Goal: Obtain resource: Download file/media

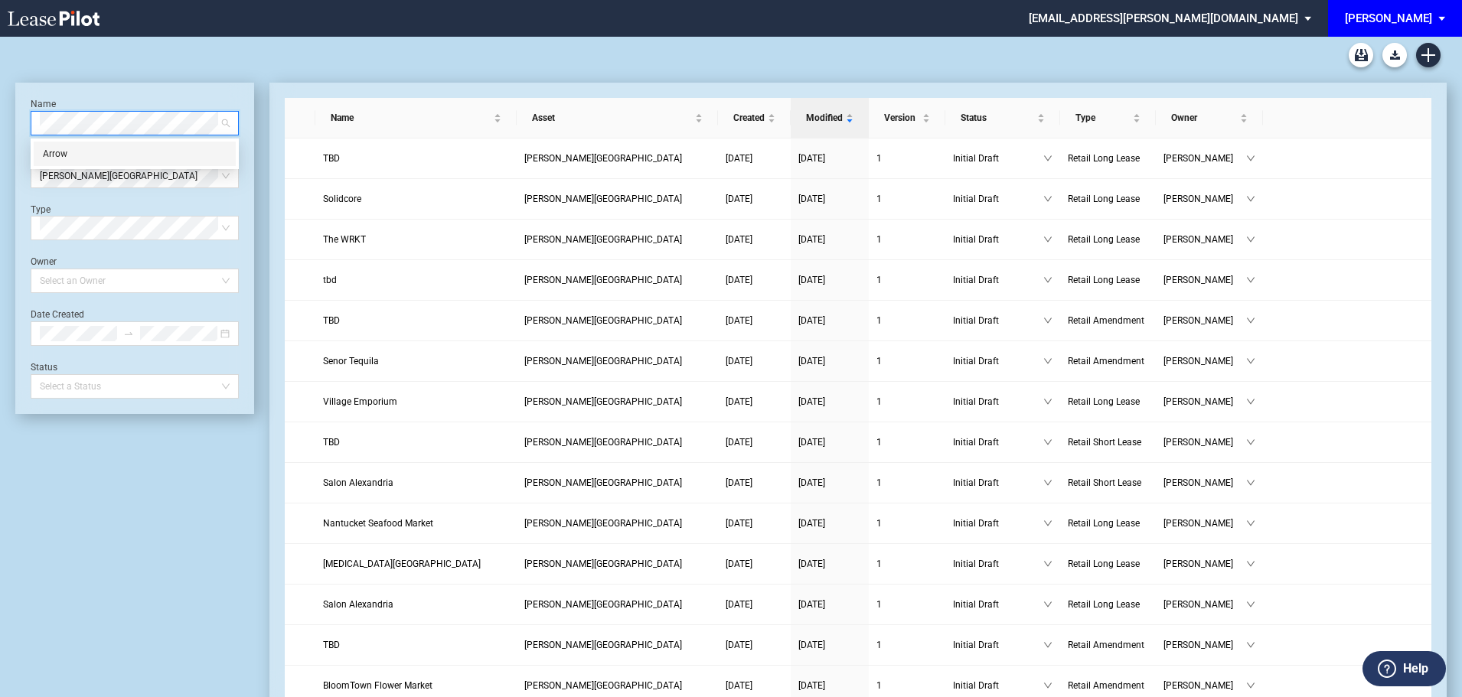
click at [61, 156] on div "Arrow" at bounding box center [135, 153] width 184 height 15
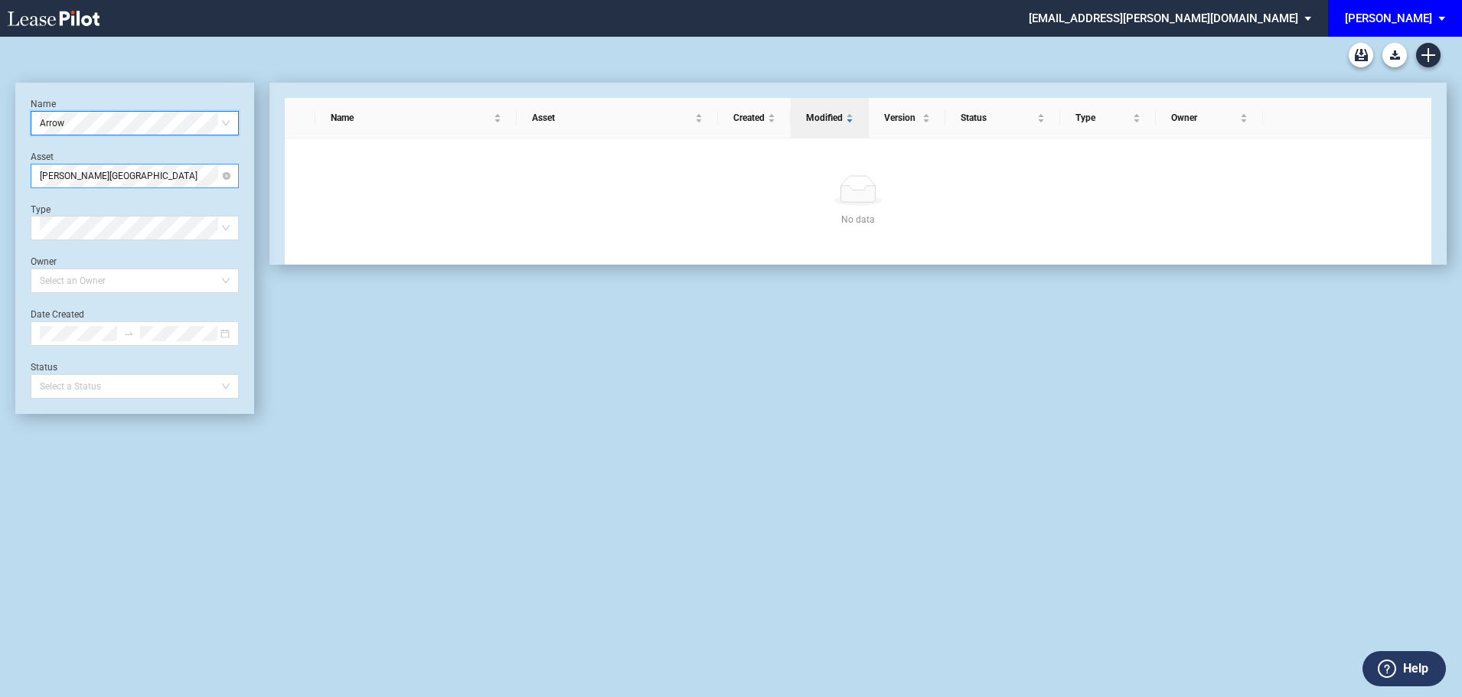
click at [65, 183] on span "[PERSON_NAME][GEOGRAPHIC_DATA]" at bounding box center [135, 176] width 190 height 23
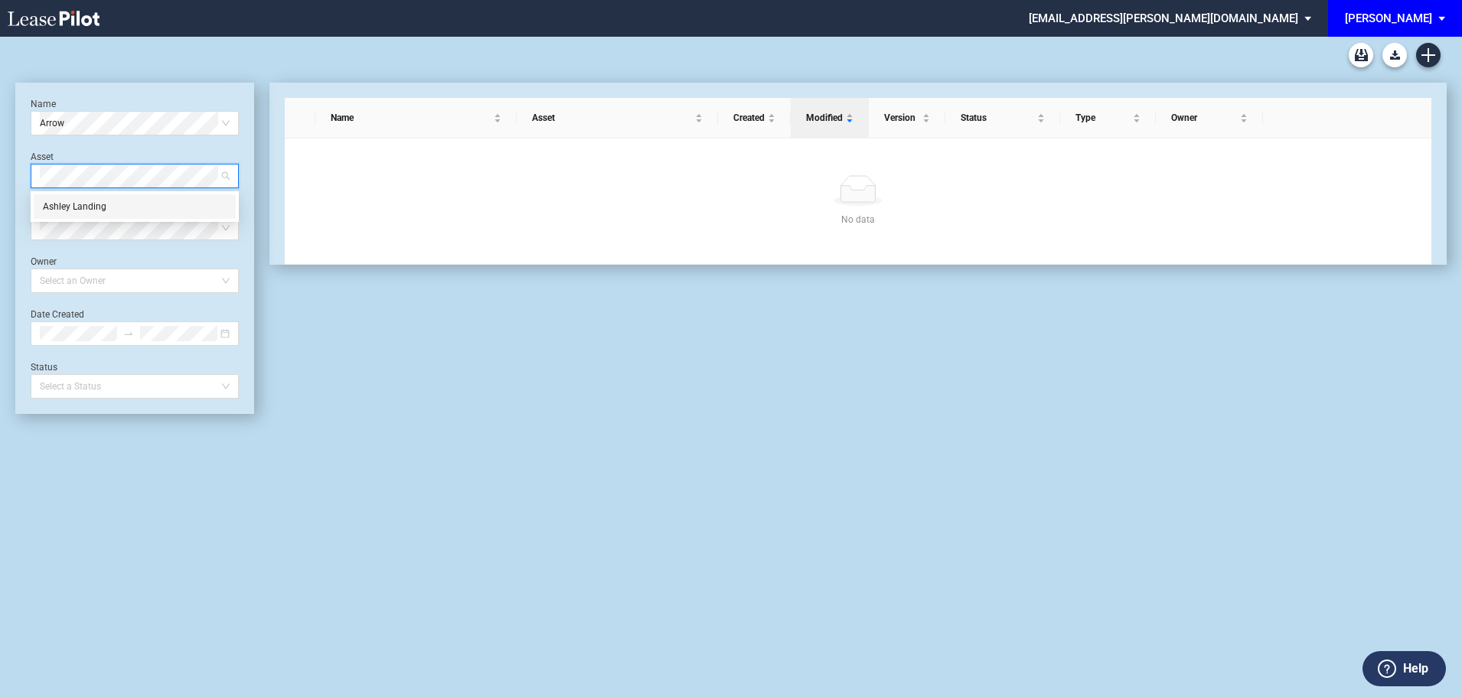
click at [94, 210] on div "Ashley Landing" at bounding box center [135, 206] width 184 height 15
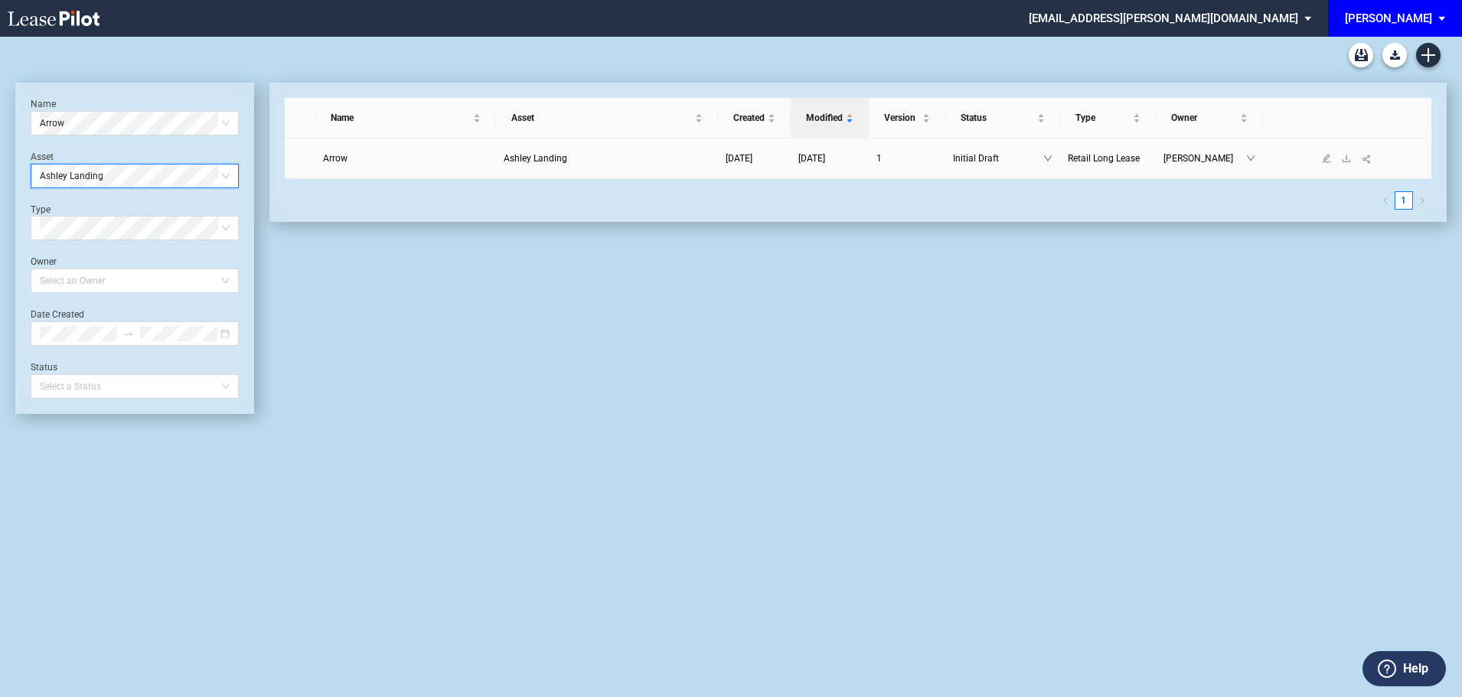
drag, startPoint x: 335, startPoint y: 158, endPoint x: 358, endPoint y: 155, distance: 23.2
click at [335, 158] on span "Arrow" at bounding box center [335, 158] width 24 height 11
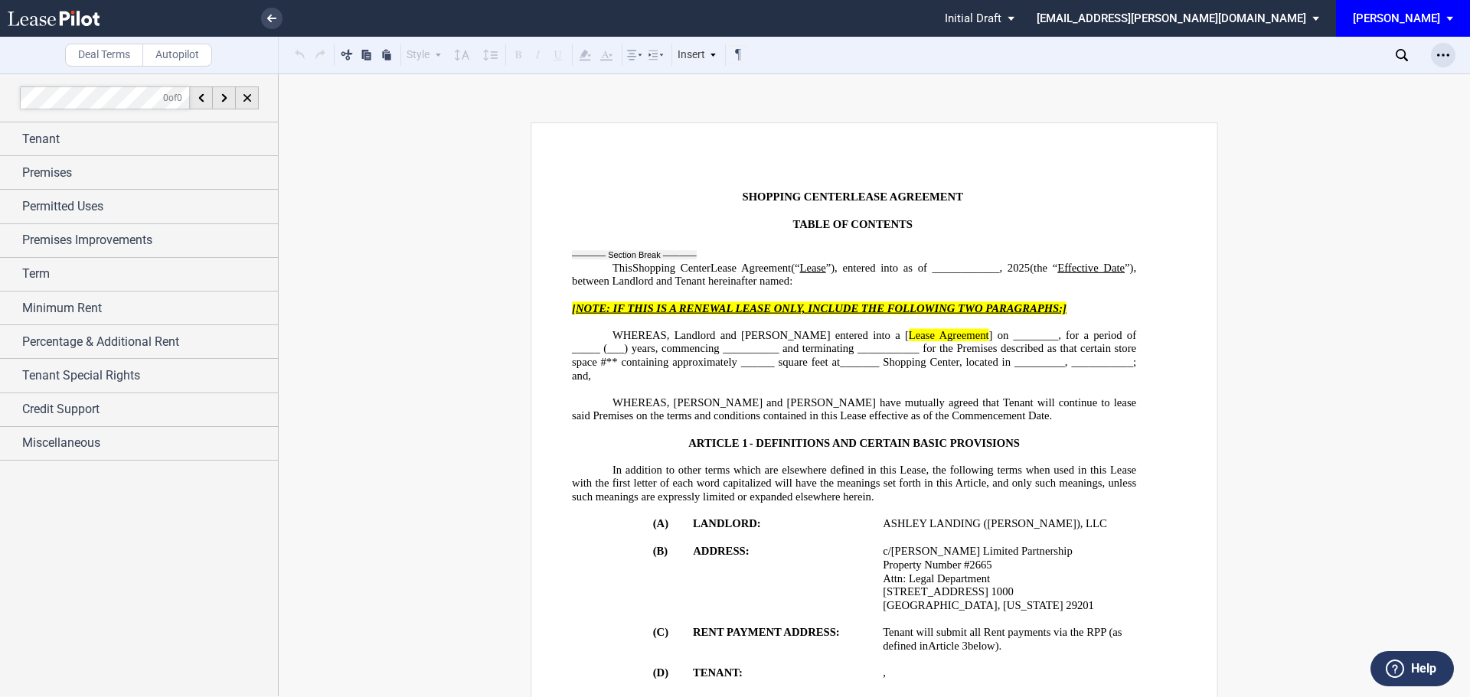
click at [1445, 56] on icon "Open Lease options menu" at bounding box center [1443, 55] width 12 height 12
click at [1287, 80] on div "Download" at bounding box center [1354, 82] width 187 height 13
click at [58, 175] on span "Premises" at bounding box center [47, 173] width 50 height 18
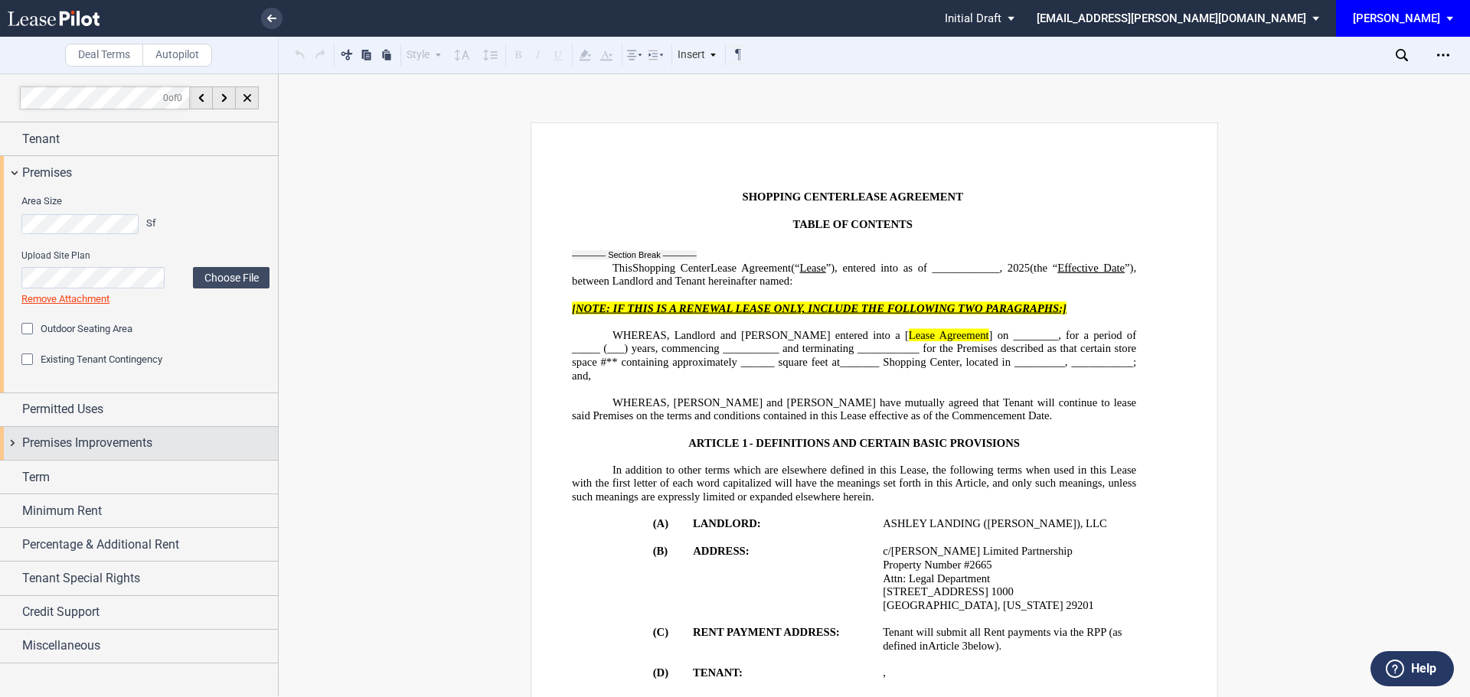
click at [80, 440] on span "Premises Improvements" at bounding box center [87, 443] width 130 height 18
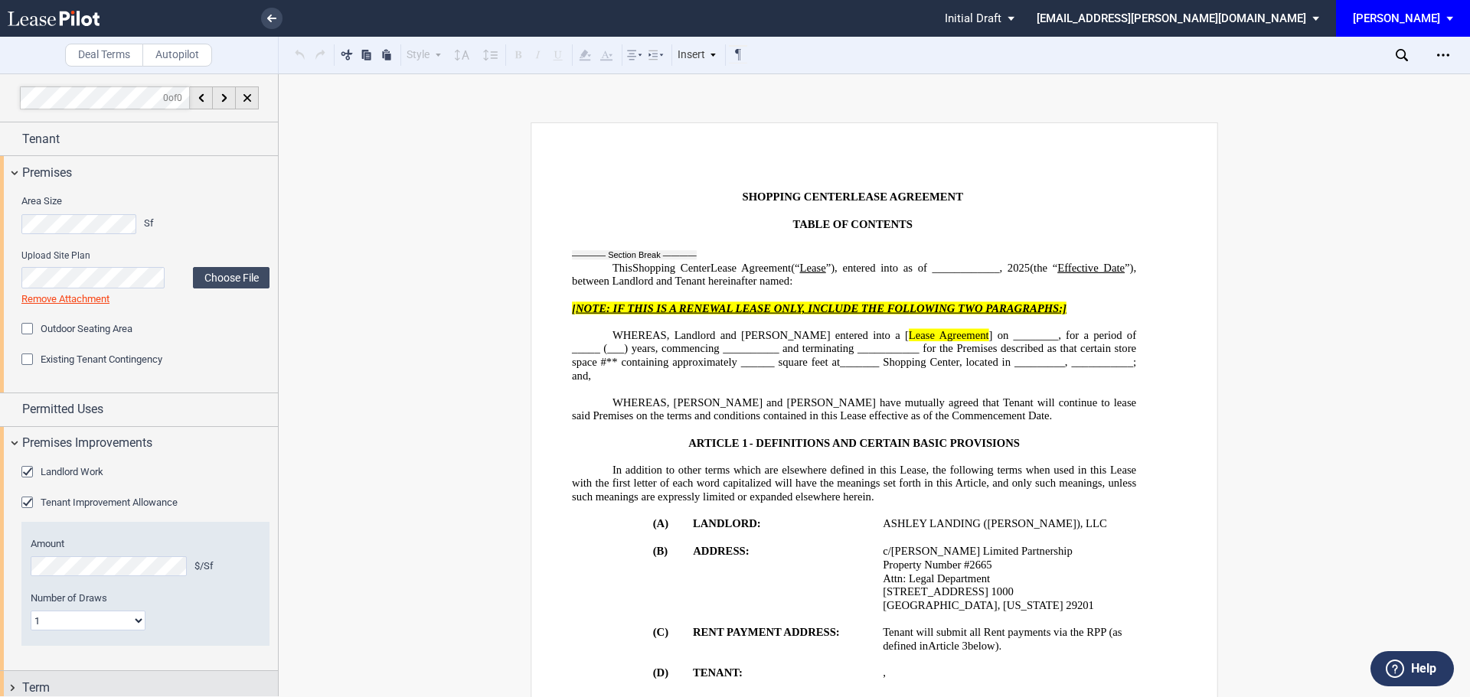
scroll to position [178, 0]
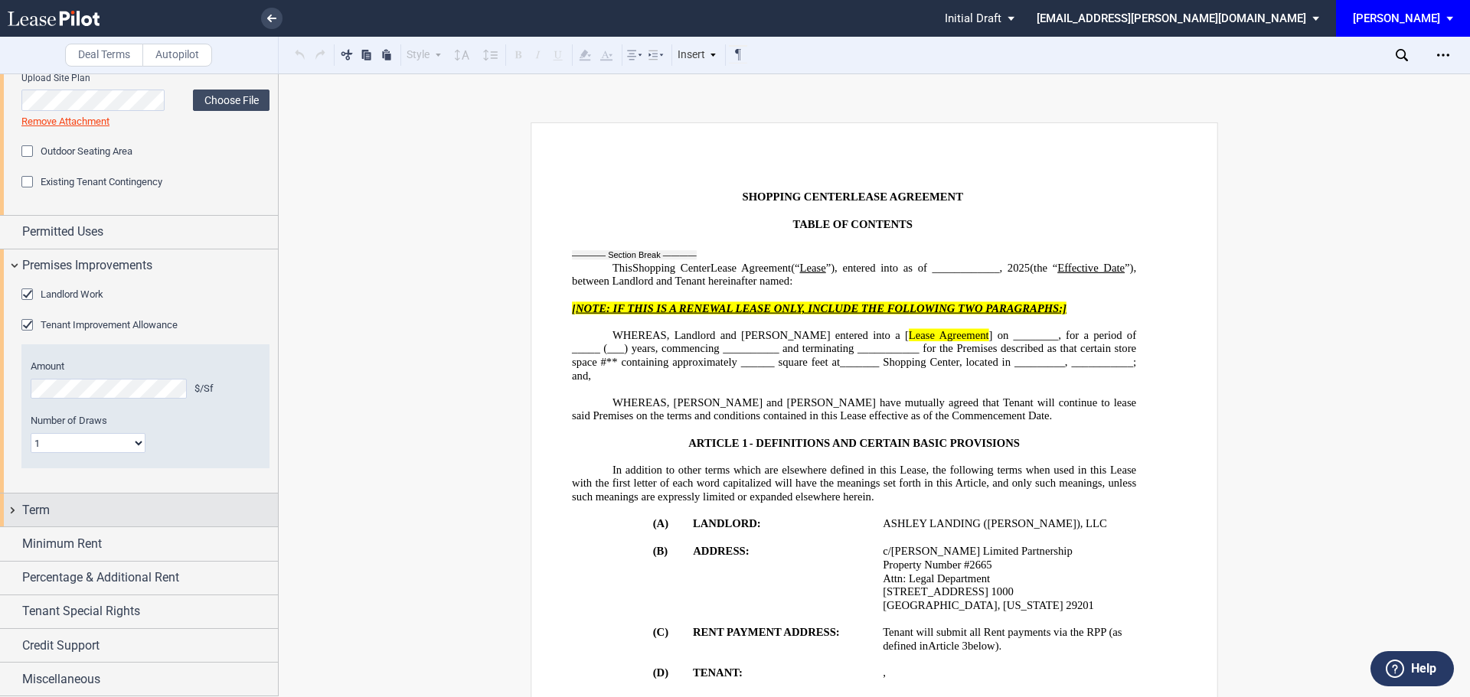
click at [69, 505] on div "Term" at bounding box center [150, 510] width 256 height 18
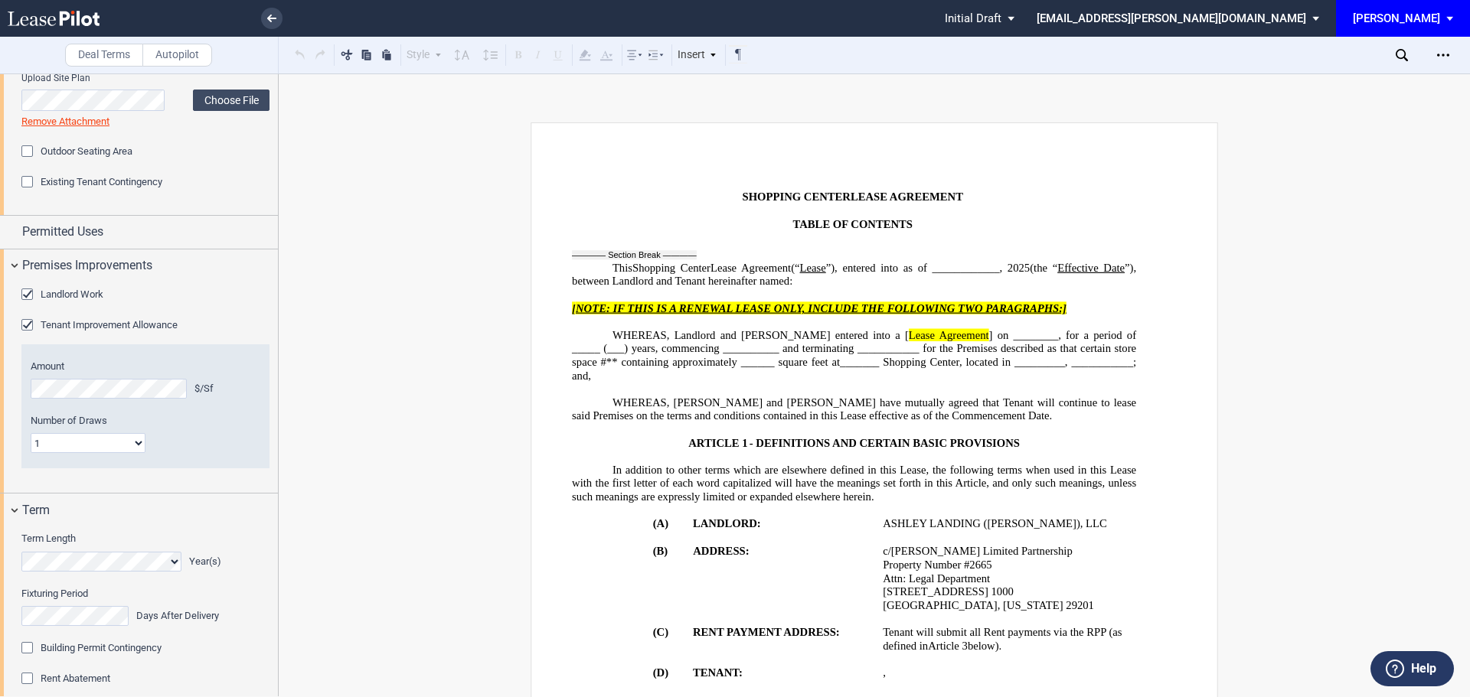
scroll to position [394, 0]
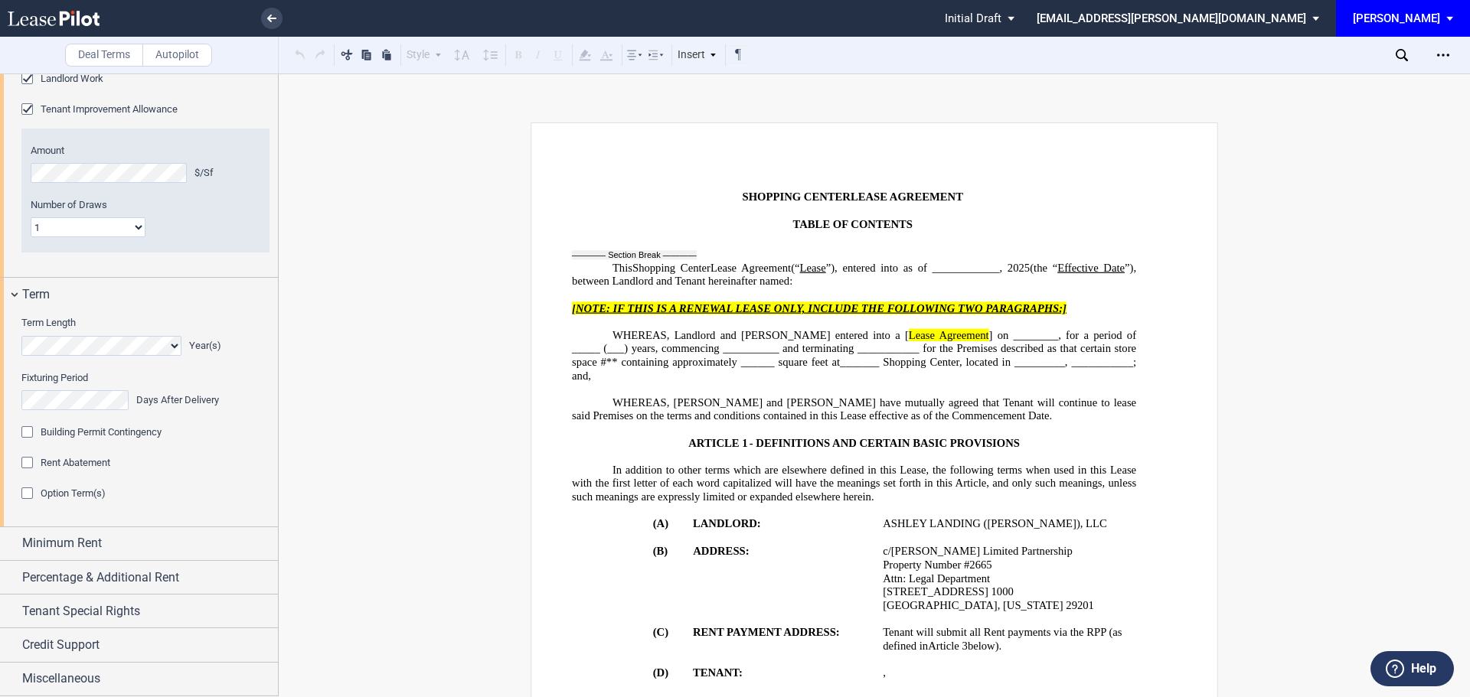
drag, startPoint x: 25, startPoint y: 433, endPoint x: 58, endPoint y: 477, distance: 54.7
click at [26, 433] on div "Building Permit Contingency" at bounding box center [28, 433] width 15 height 15
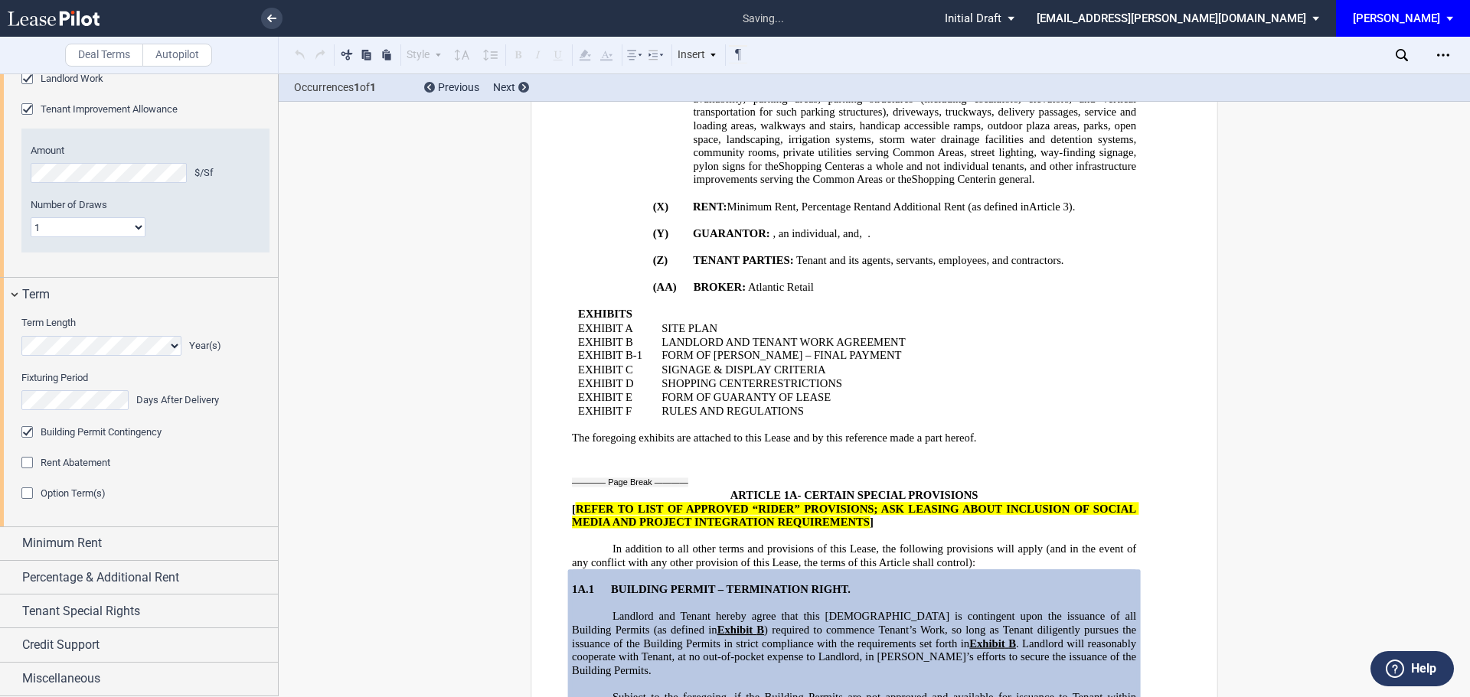
scroll to position [2992, 0]
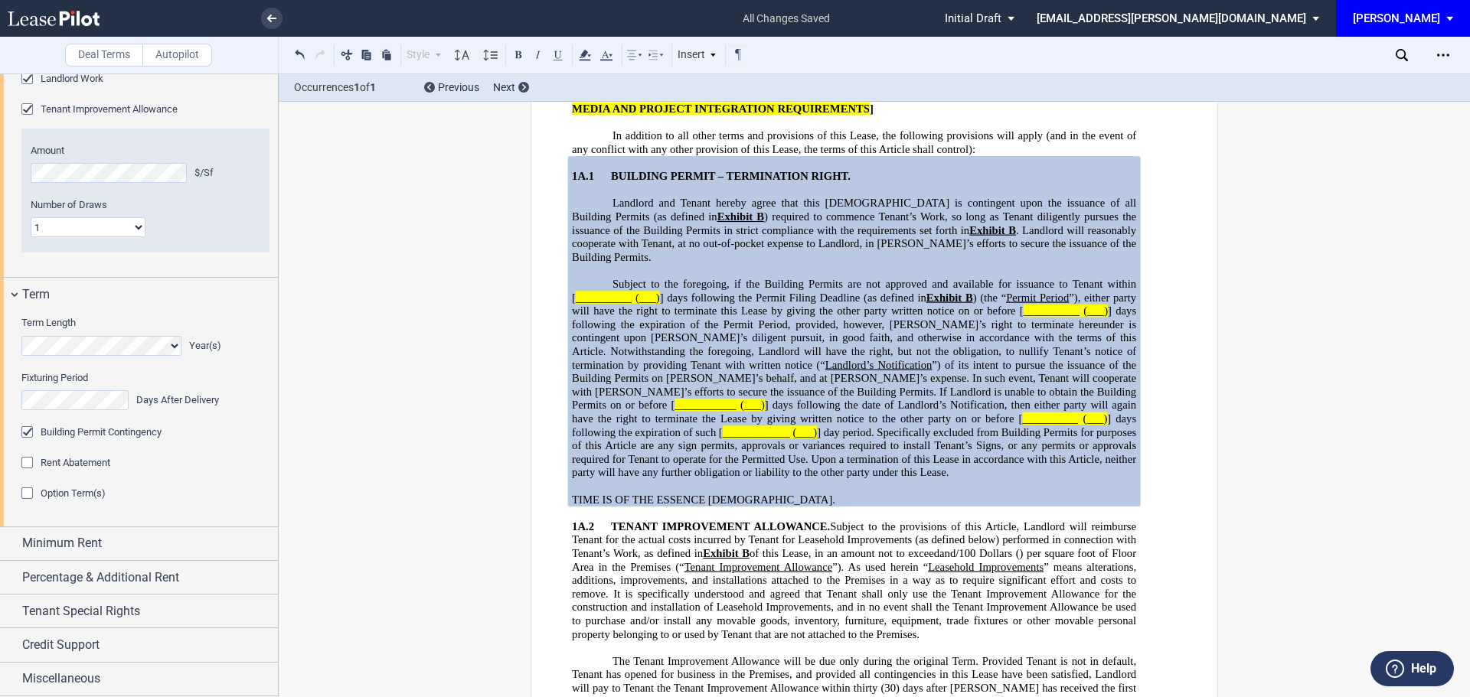
click at [604, 230] on p "Landlord and Tenant hereby agree that this Lease is contingent upon the issuanc…" at bounding box center [854, 230] width 564 height 67
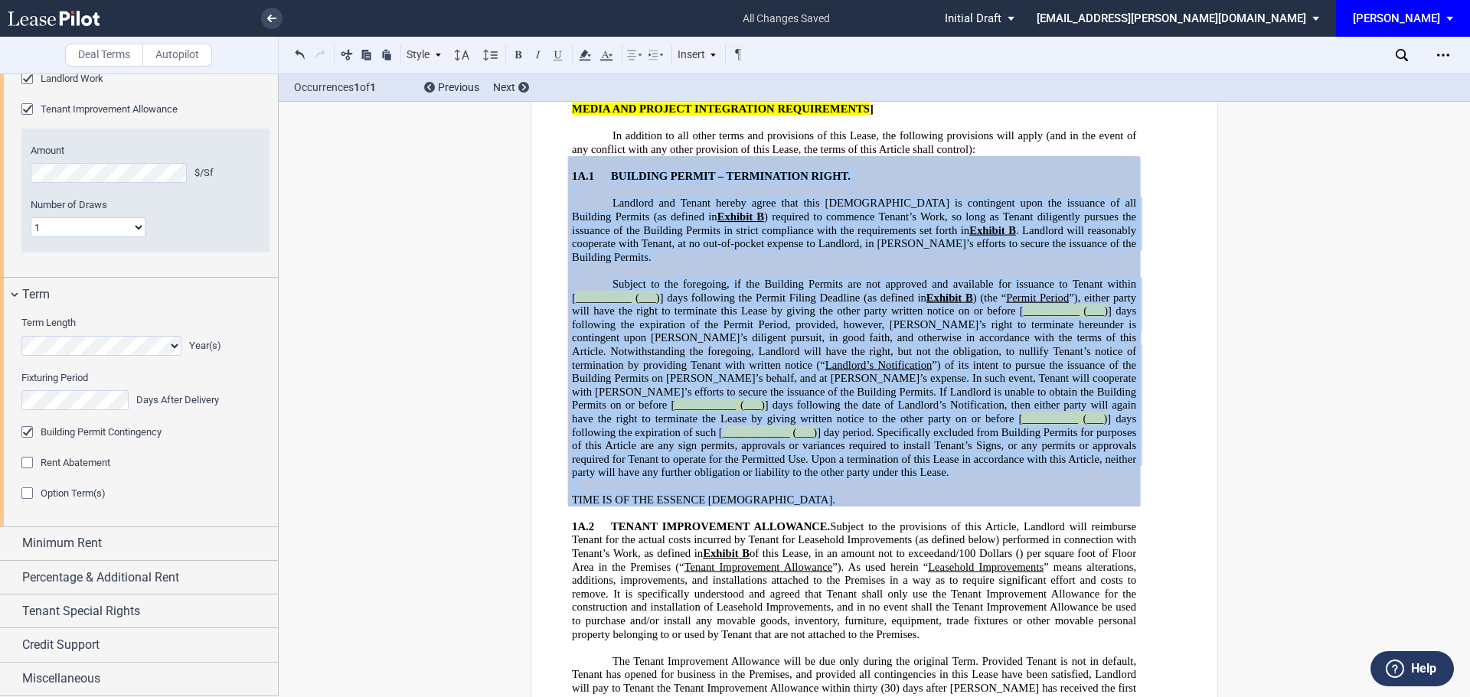
drag, startPoint x: 656, startPoint y: 213, endPoint x: 1081, endPoint y: 485, distance: 504.8
click at [1127, 507] on div "!!SET_LEVEL_2!! !!ARTICLE_LEVEL_3!! 1A.1 BUILDING PERMIT – TERMINATION RIGHT. L…" at bounding box center [854, 331] width 564 height 351
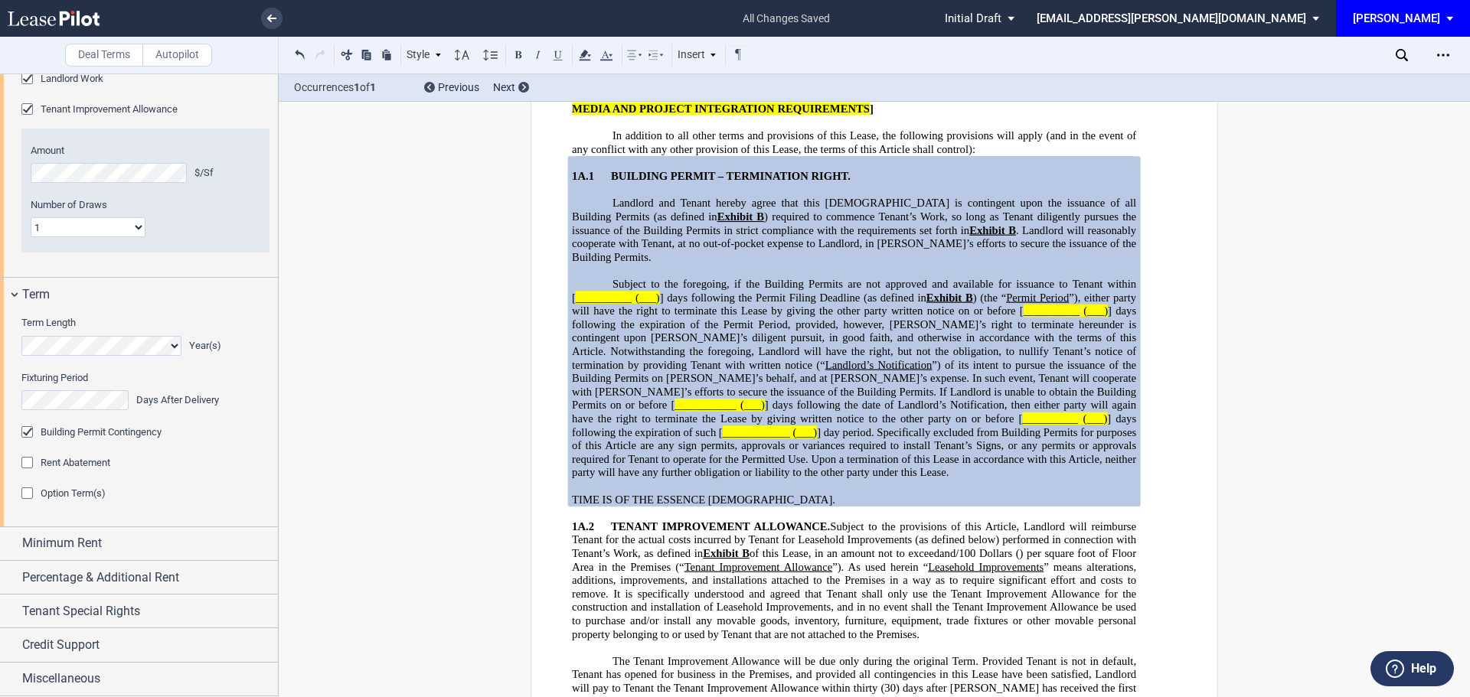
drag, startPoint x: 802, startPoint y: 367, endPoint x: 1337, endPoint y: 307, distance: 538.6
click at [1440, 55] on icon "Open Lease options menu" at bounding box center [1443, 55] width 12 height 12
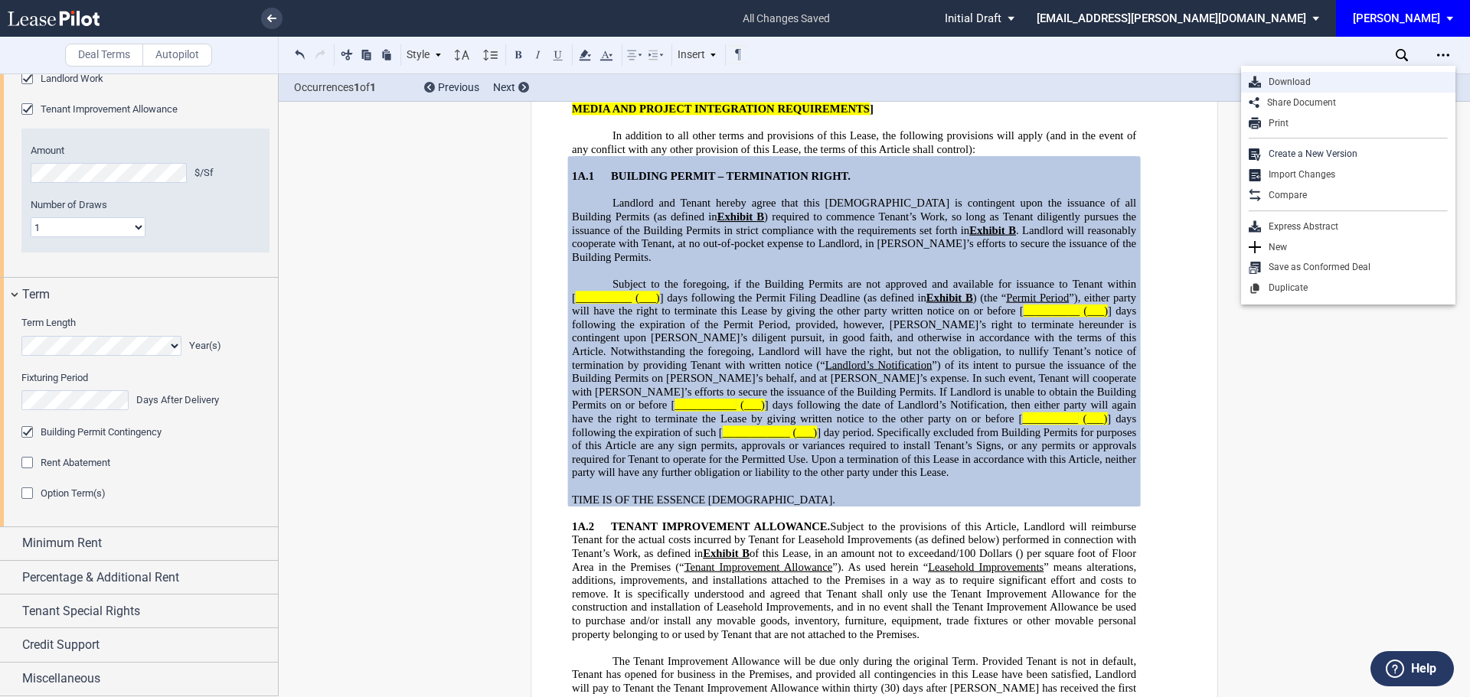
click at [1286, 83] on div "Download" at bounding box center [1354, 82] width 187 height 13
